Goal: Task Accomplishment & Management: Use online tool/utility

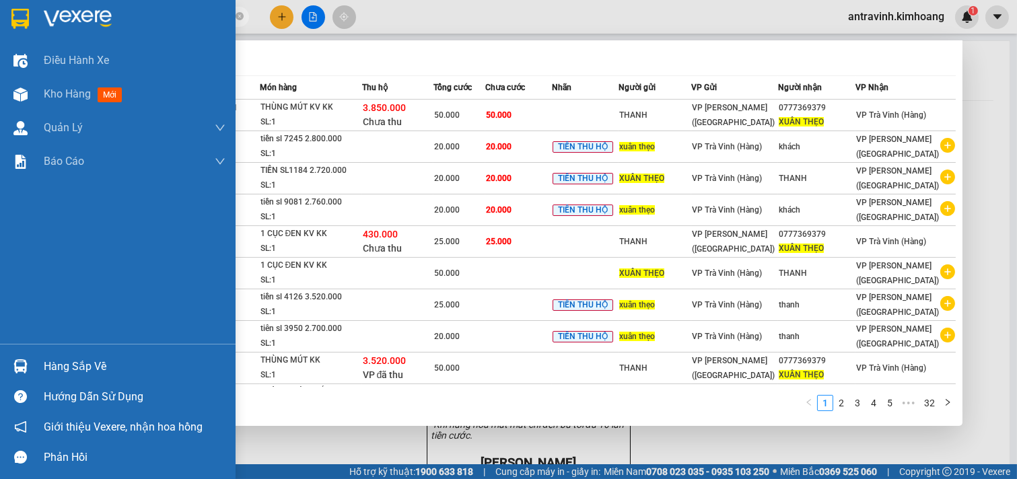
click at [57, 362] on div "Hàng sắp về" at bounding box center [135, 367] width 182 height 20
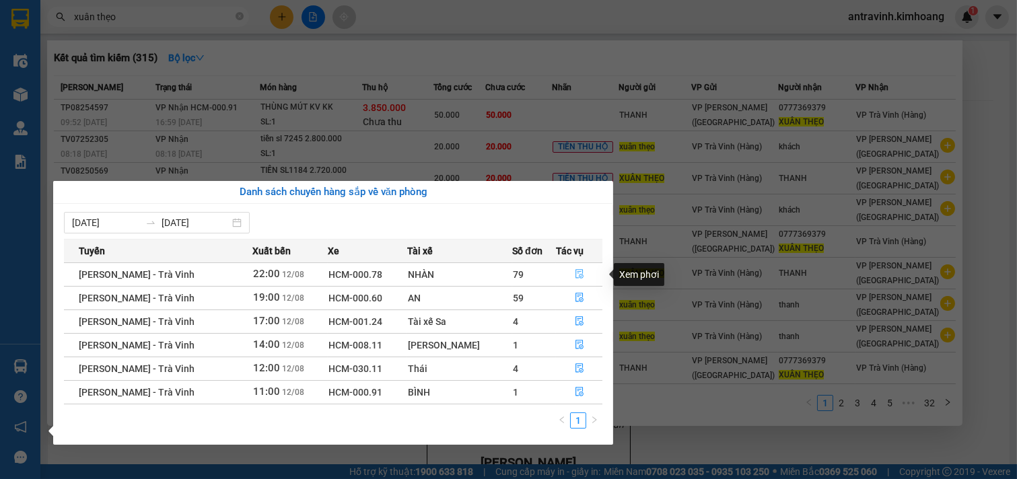
click at [576, 275] on icon "file-done" at bounding box center [580, 273] width 8 height 9
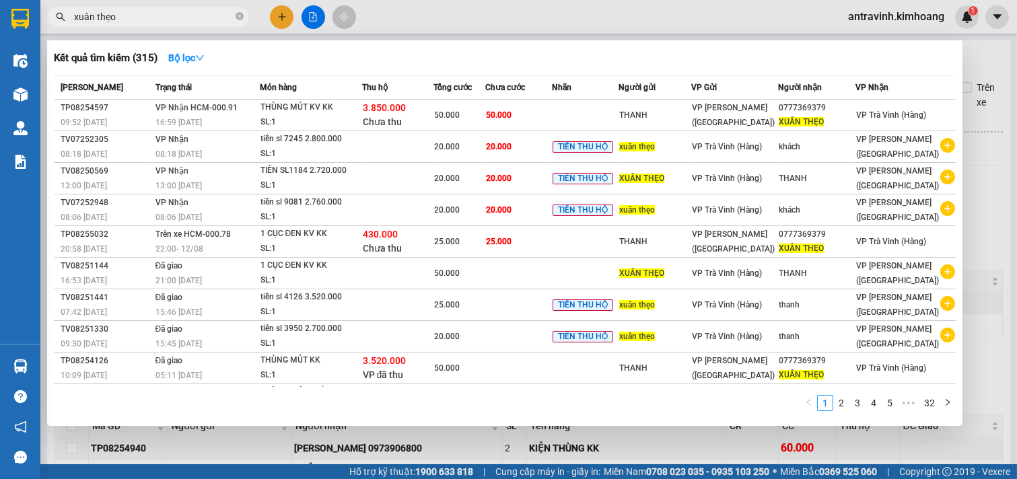
click at [974, 218] on div at bounding box center [508, 239] width 1017 height 479
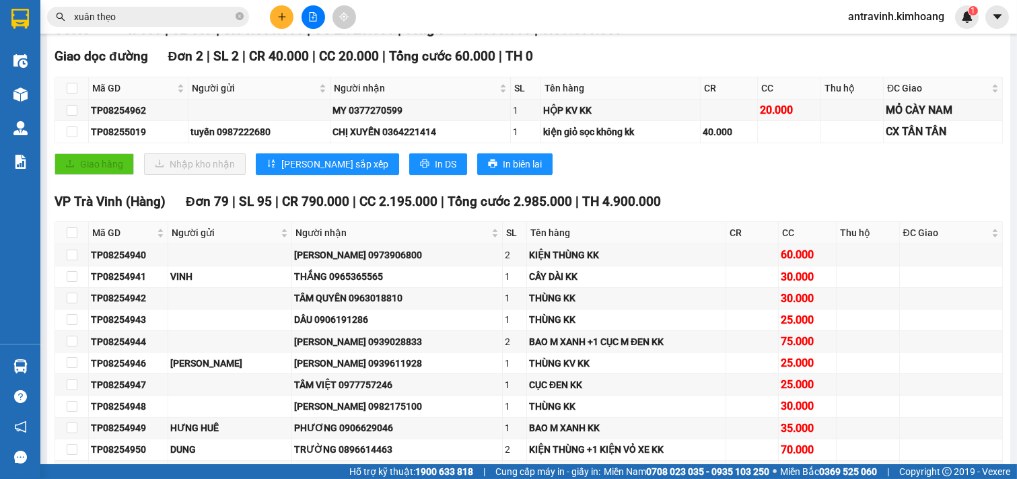
scroll to position [224, 0]
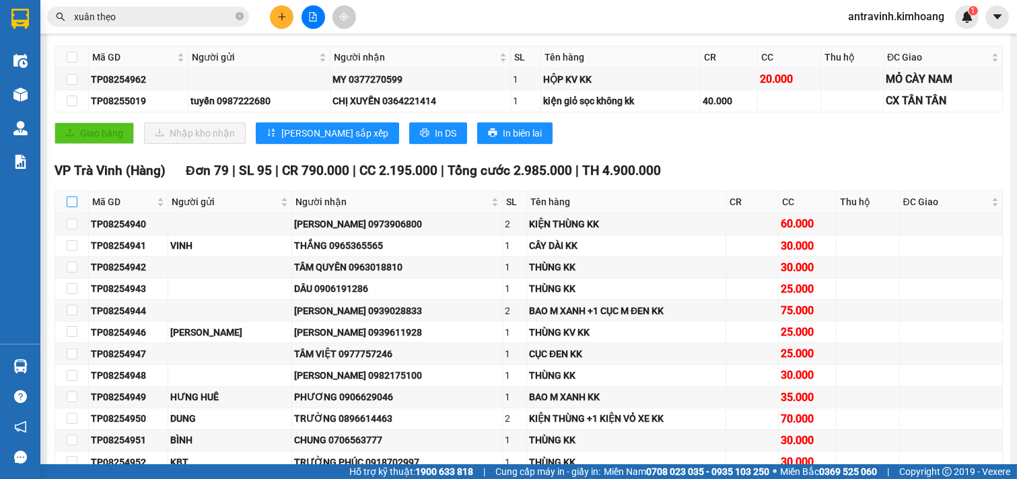
click at [67, 207] on input "checkbox" at bounding box center [72, 202] width 11 height 11
checkbox input "true"
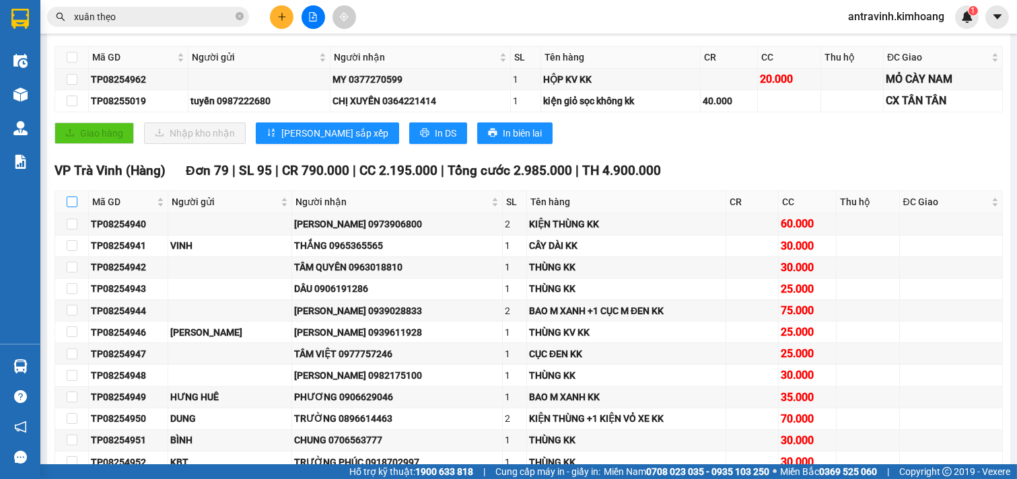
checkbox input "true"
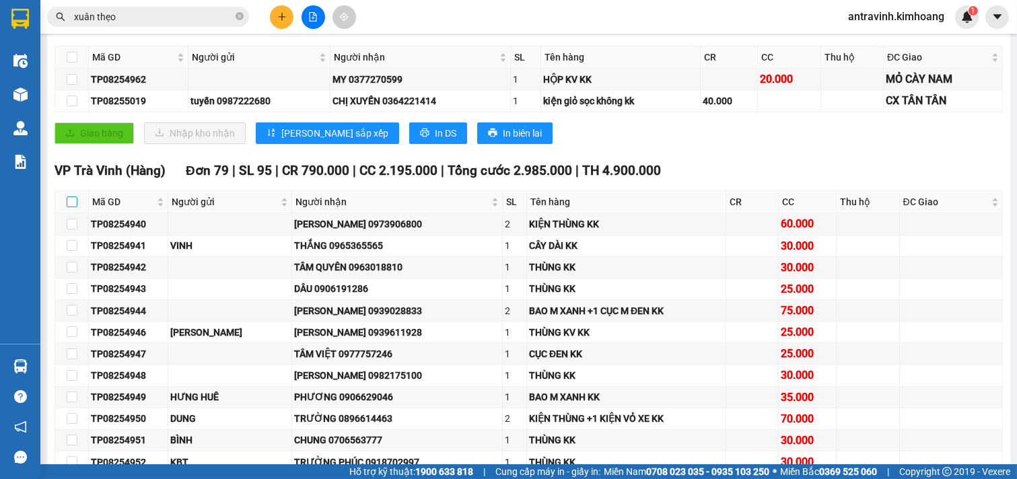
checkbox input "true"
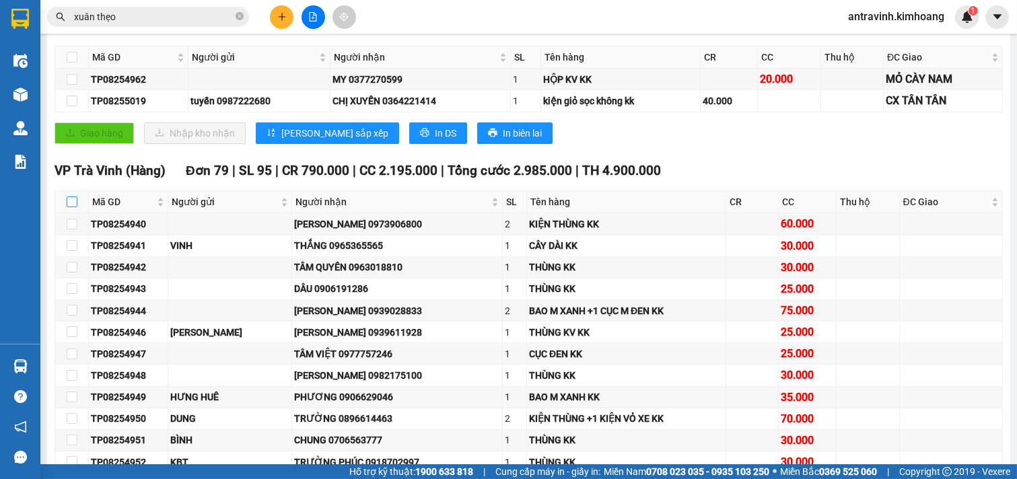
checkbox input "true"
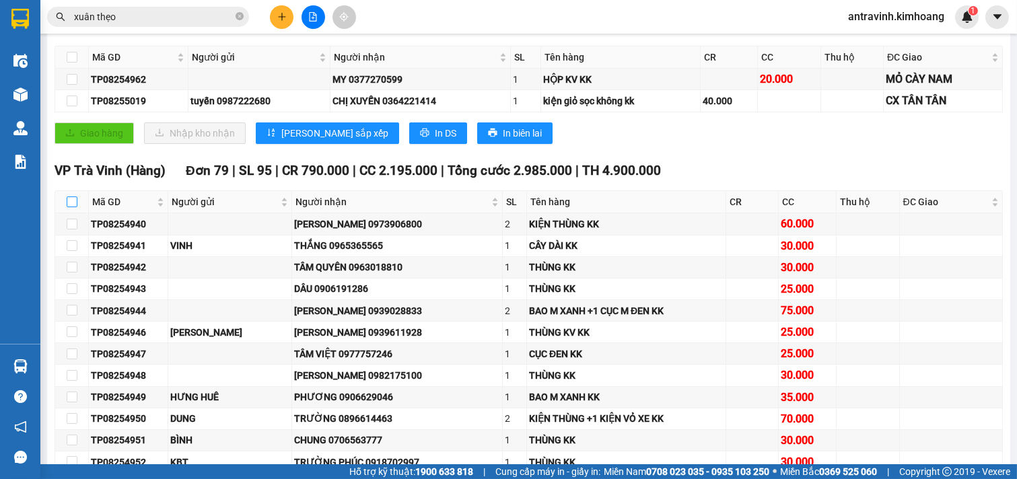
checkbox input "true"
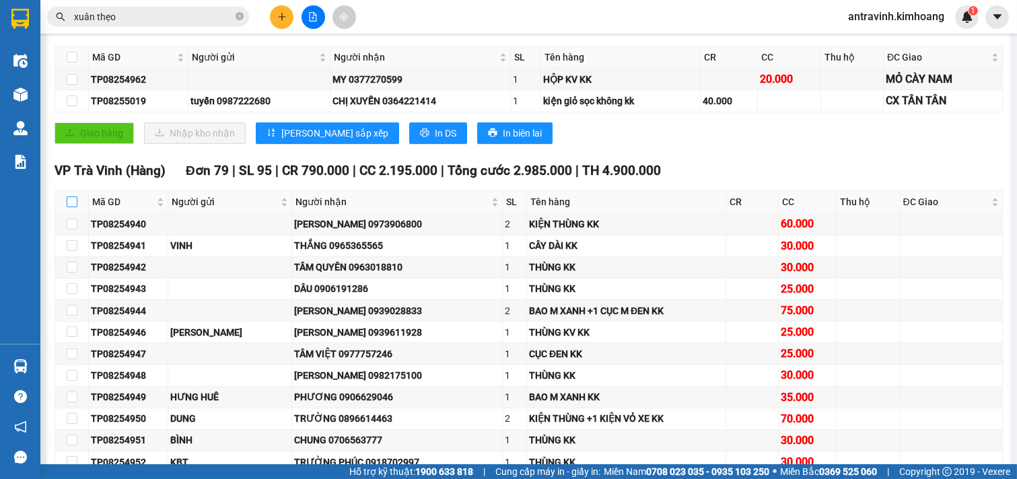
checkbox input "true"
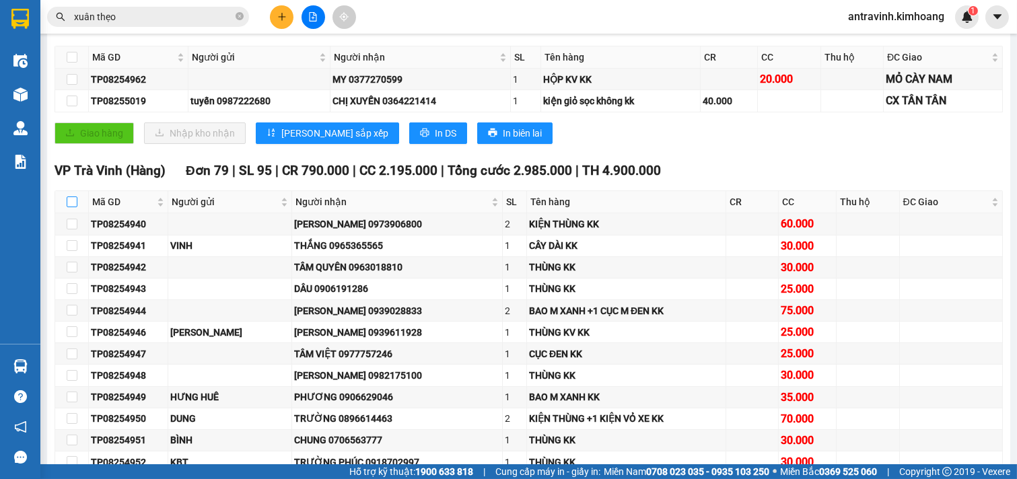
checkbox input "true"
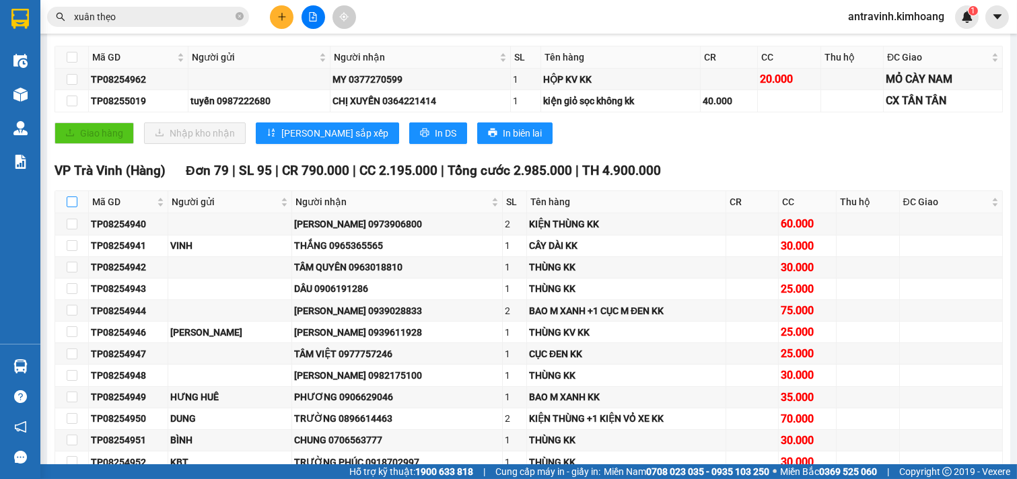
checkbox input "true"
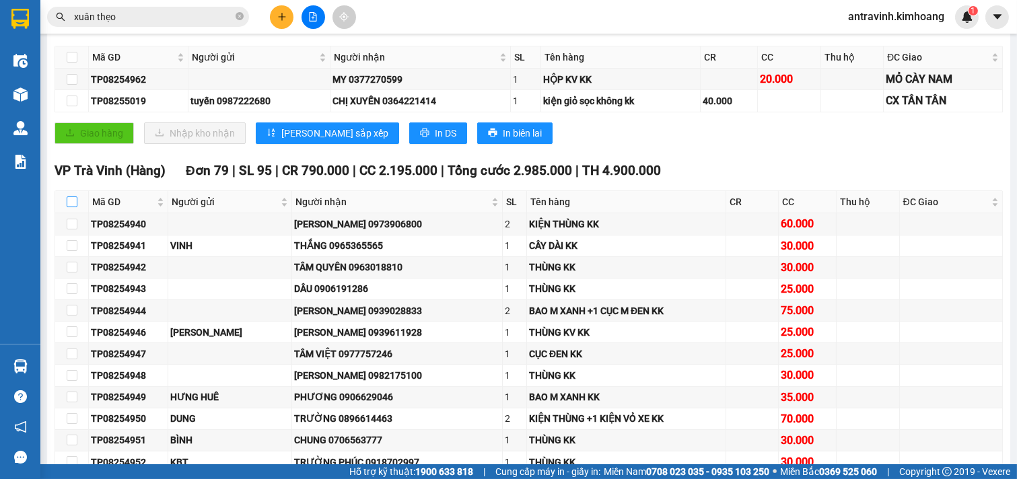
checkbox input "true"
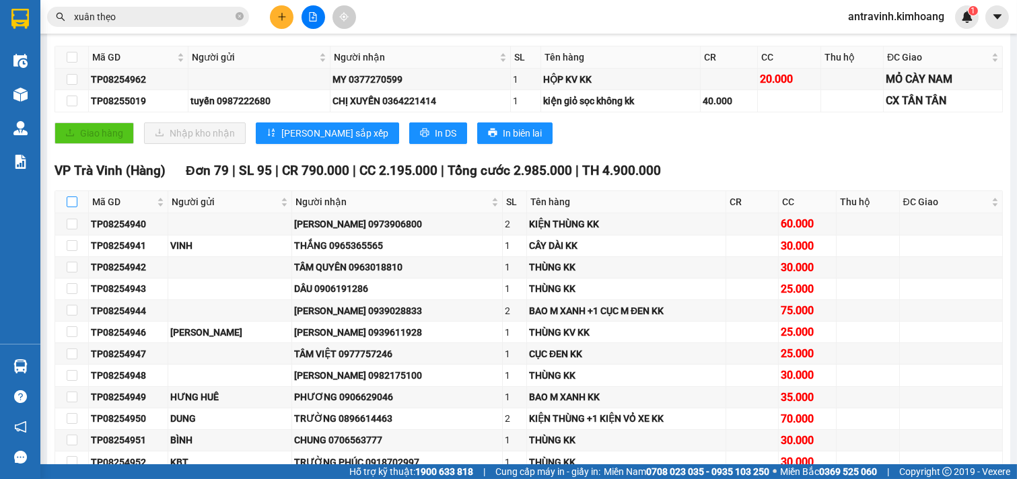
checkbox input "true"
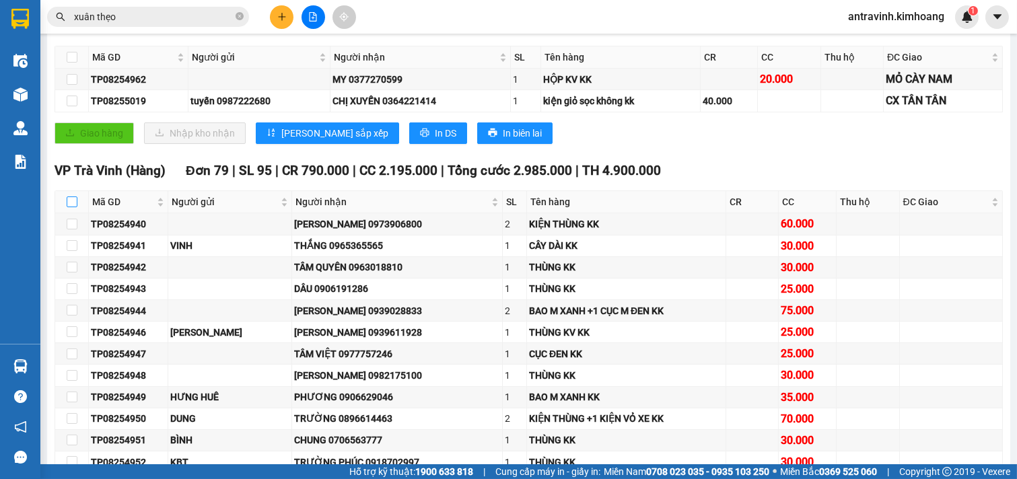
checkbox input "true"
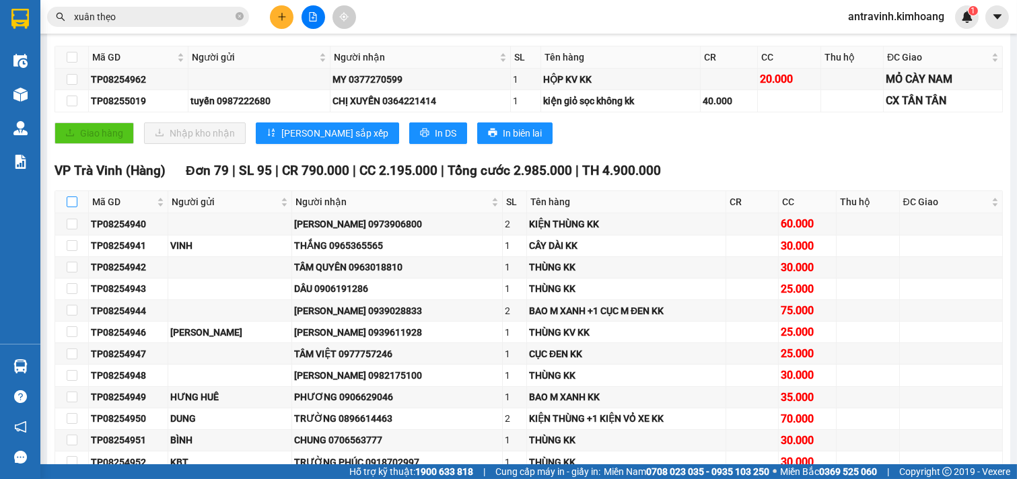
checkbox input "true"
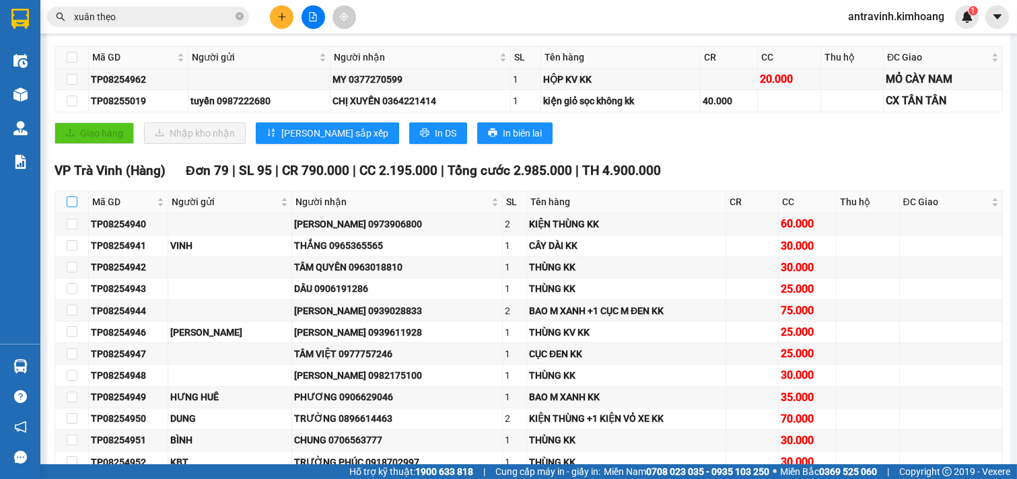
checkbox input "true"
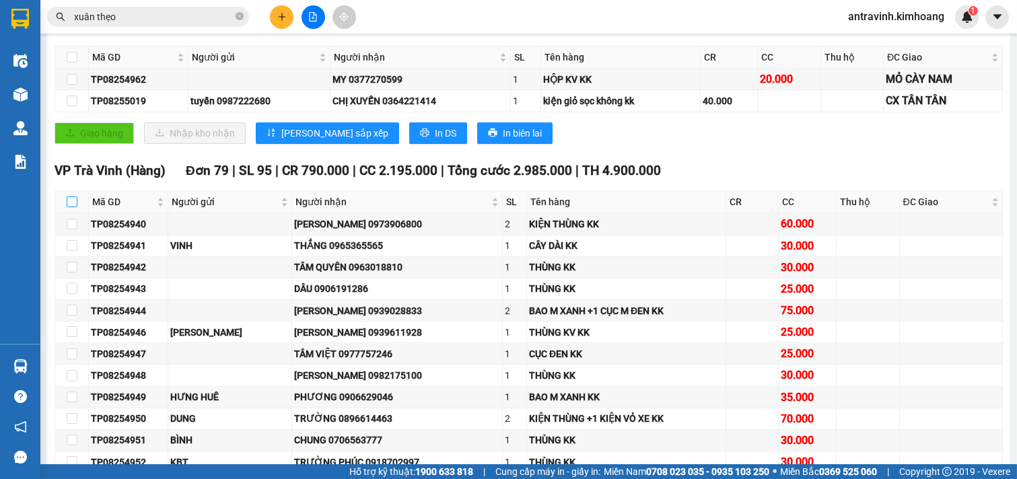
checkbox input "true"
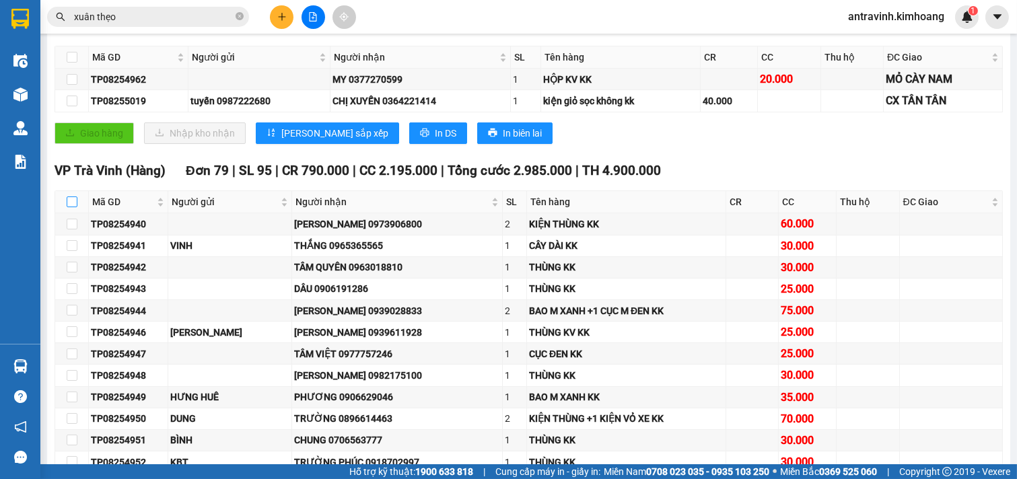
checkbox input "true"
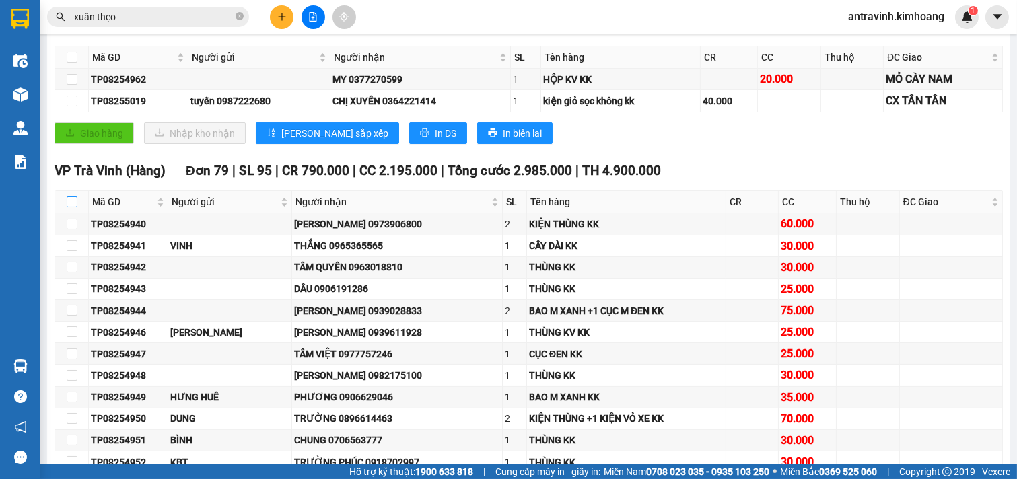
checkbox input "true"
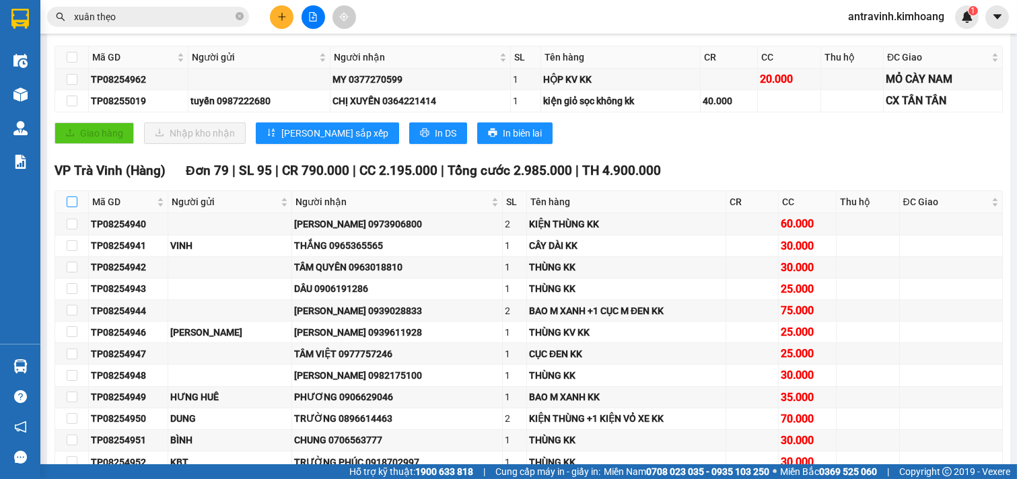
checkbox input "true"
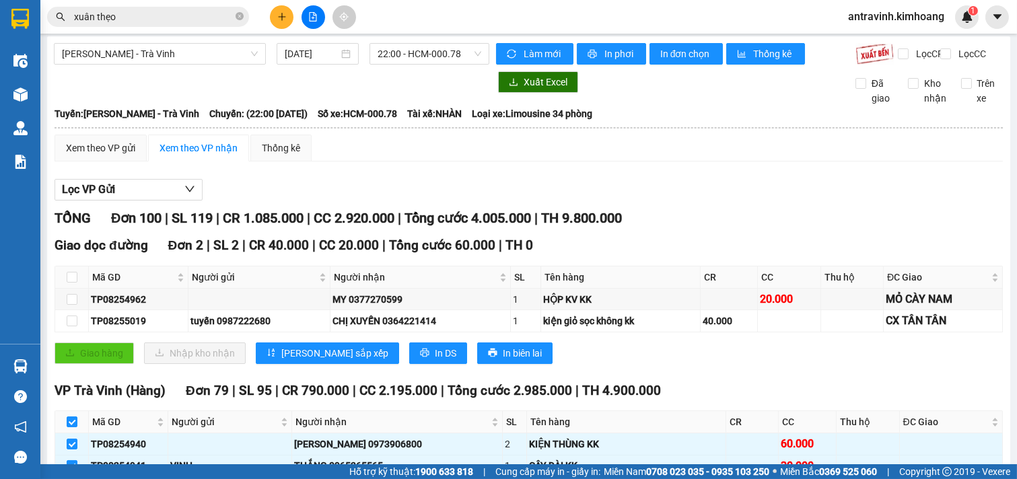
scroll to position [0, 0]
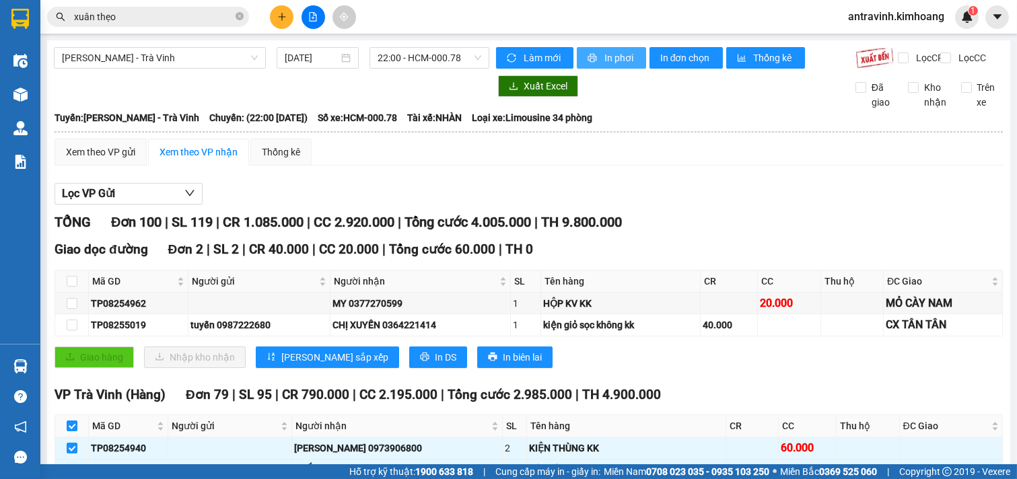
click at [608, 59] on span "In phơi" at bounding box center [620, 57] width 31 height 15
